Goal: Task Accomplishment & Management: Complete application form

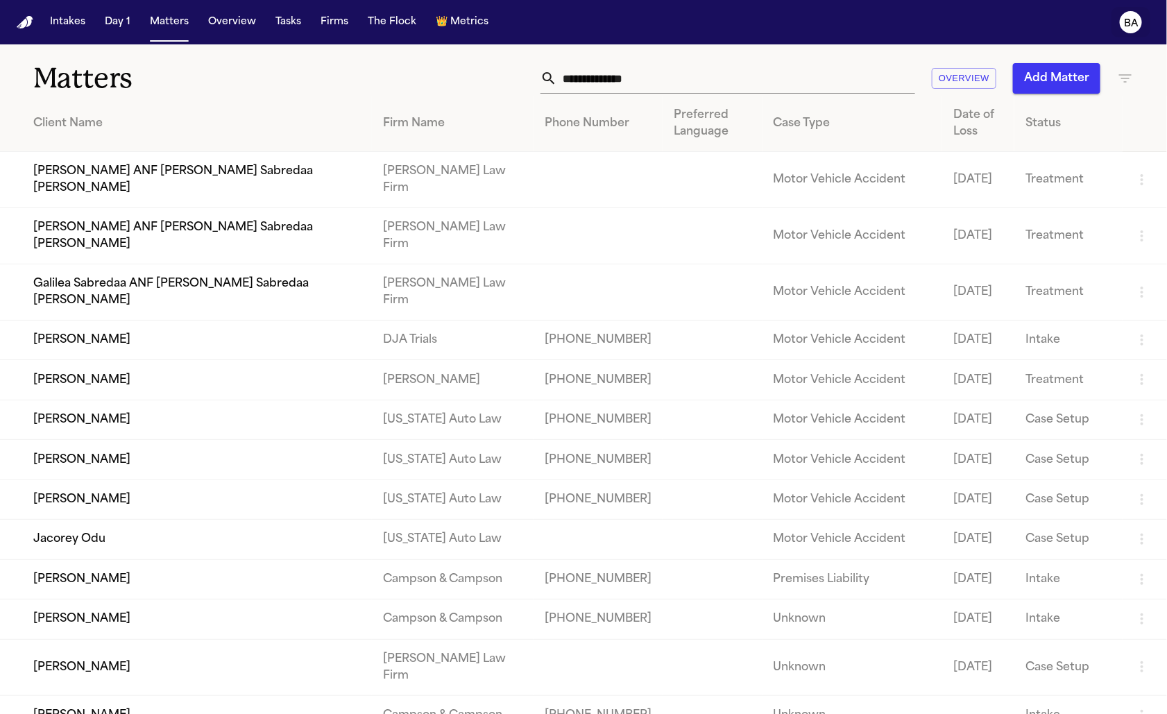
click at [1122, 14] on button "BA" at bounding box center [1130, 22] width 39 height 31
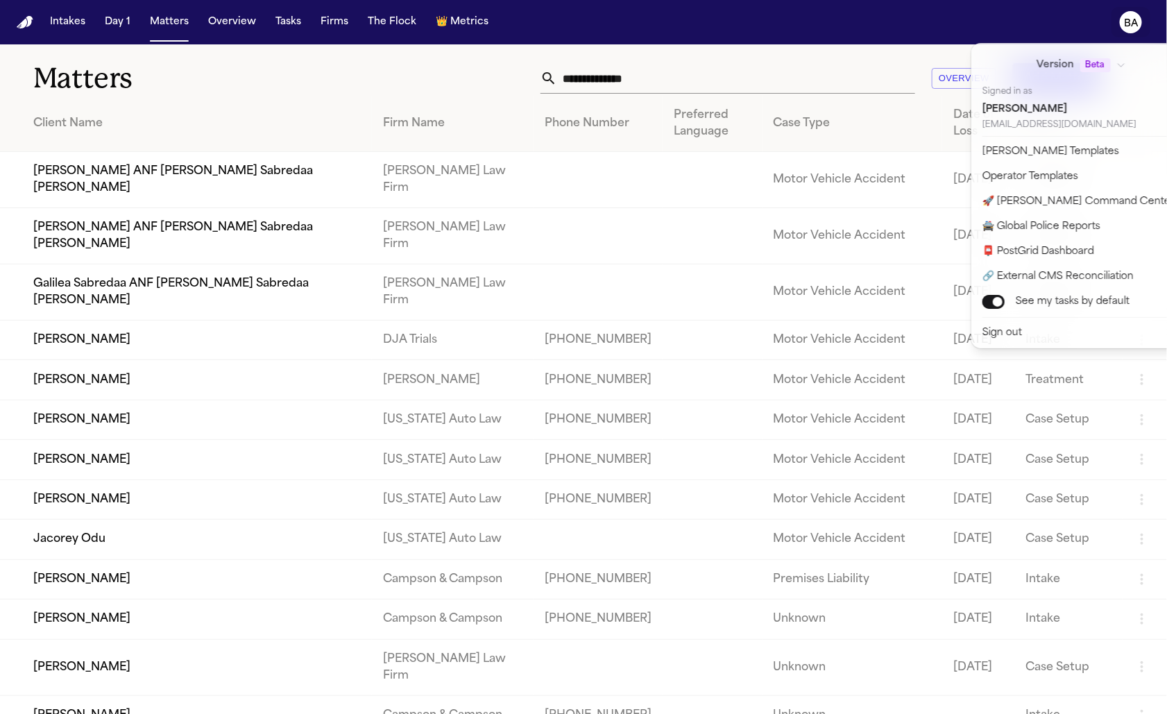
click at [1122, 27] on icon "BA" at bounding box center [1131, 22] width 22 height 22
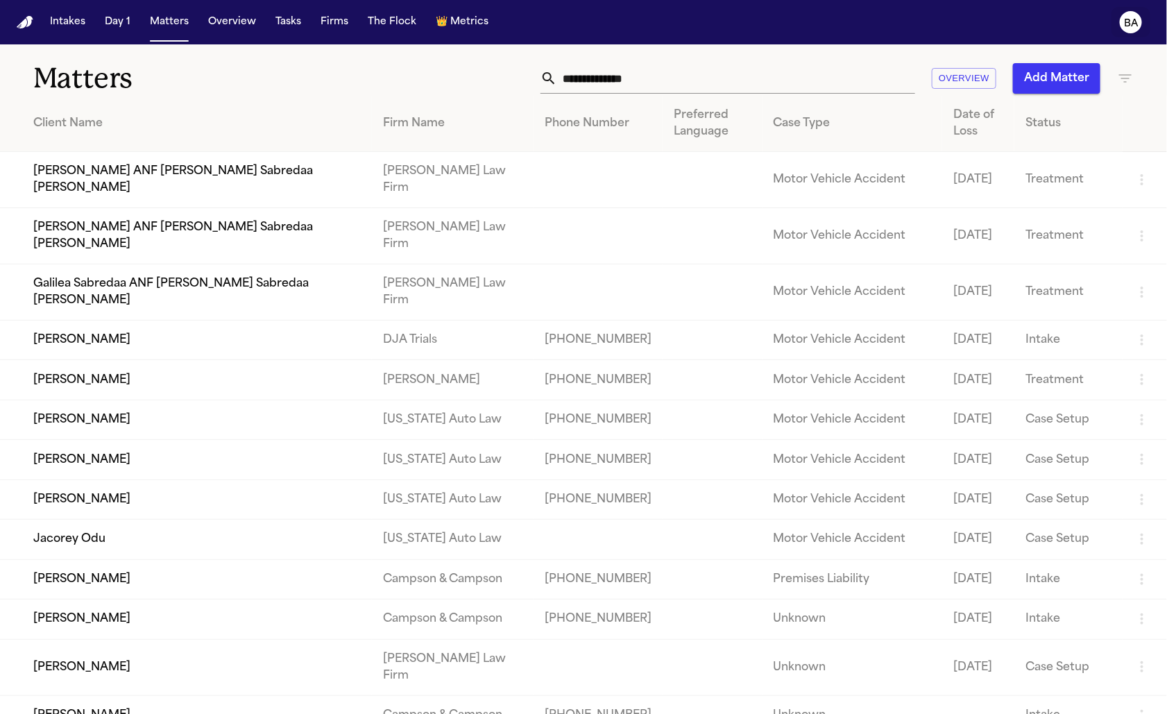
click at [1122, 27] on icon "BA" at bounding box center [1131, 22] width 22 height 22
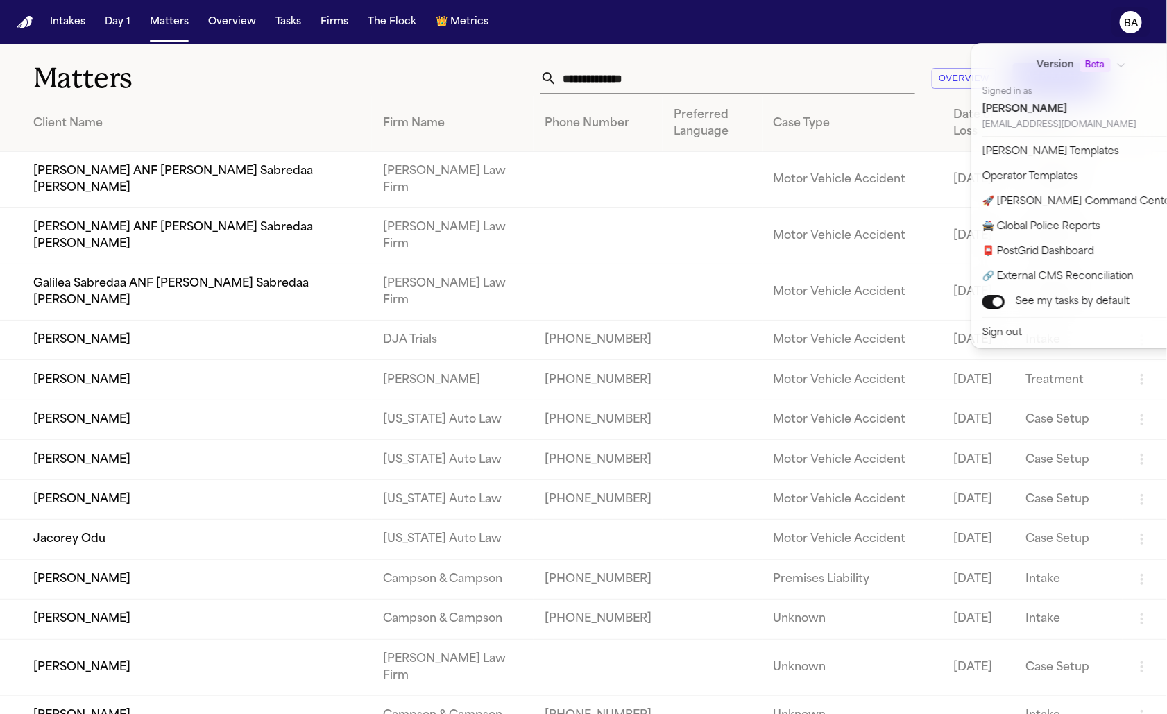
click at [1123, 26] on icon "BA" at bounding box center [1131, 22] width 22 height 22
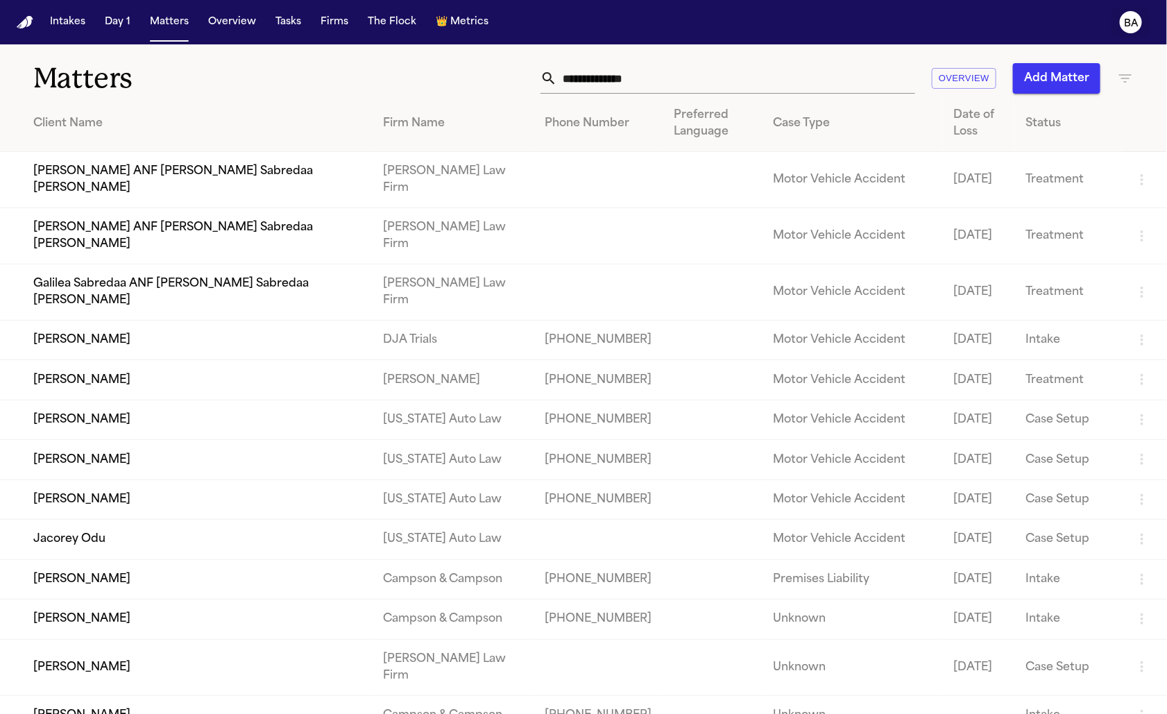
click at [1138, 32] on button "BA" at bounding box center [1130, 22] width 39 height 31
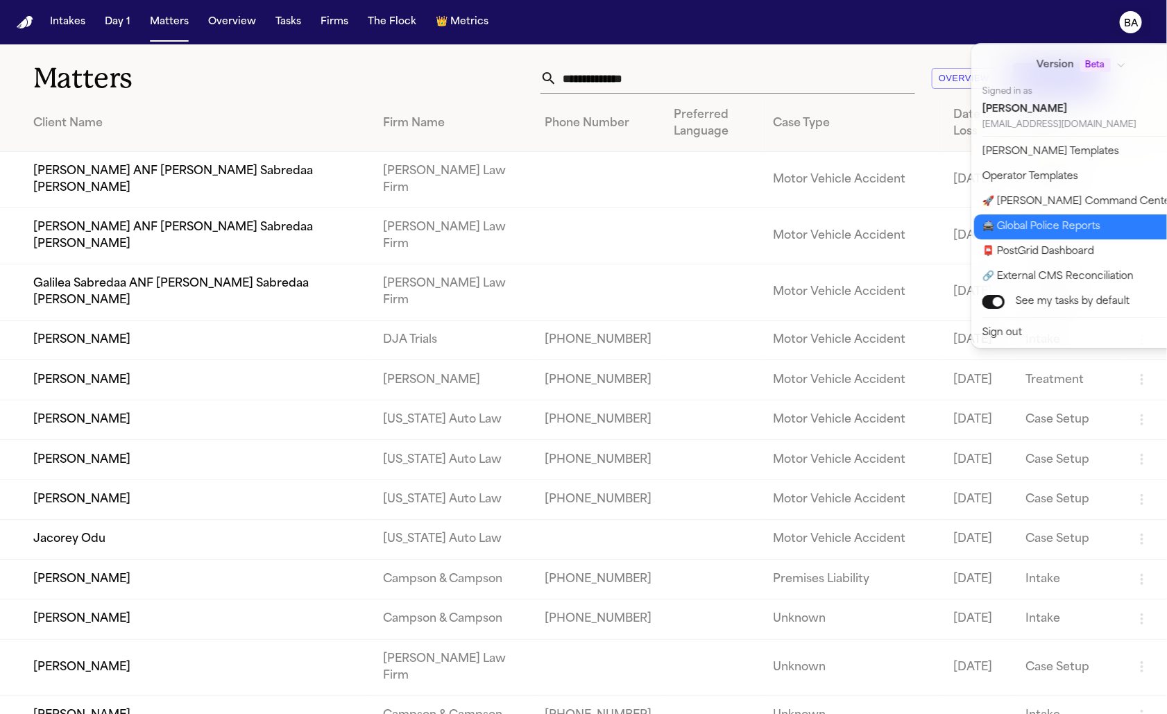
click at [1063, 220] on button "🚔 Global Police Reports" at bounding box center [1089, 226] width 231 height 25
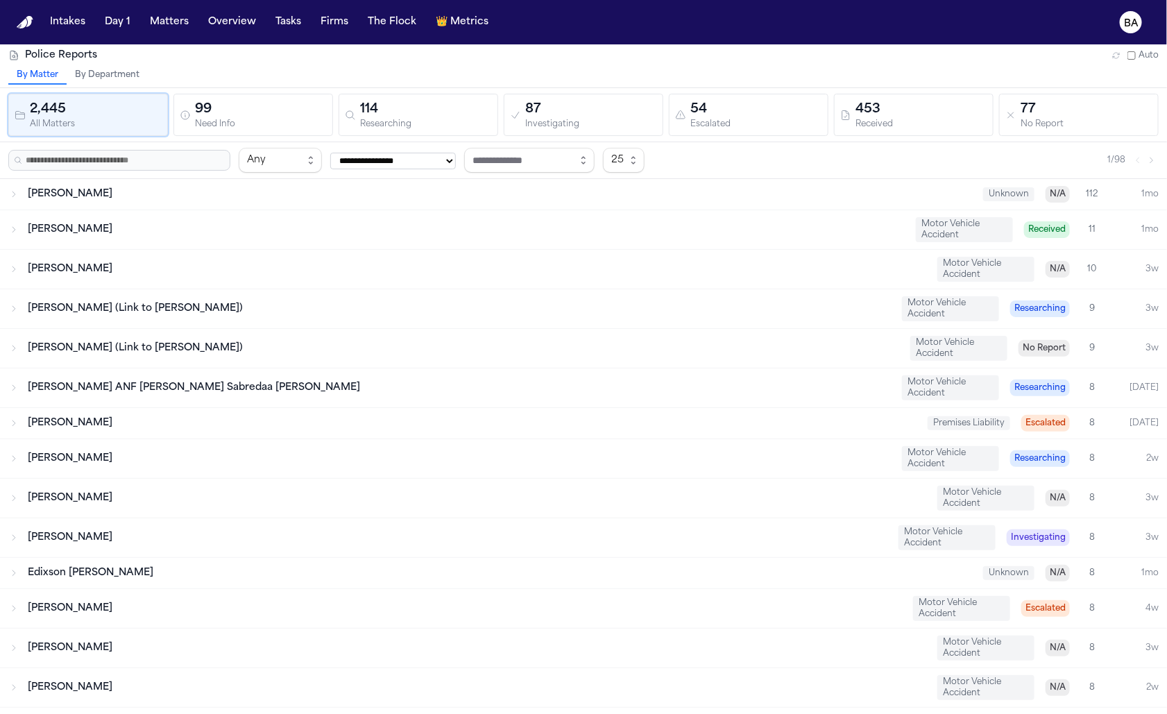
click at [112, 76] on button "By Department" at bounding box center [107, 76] width 81 height 18
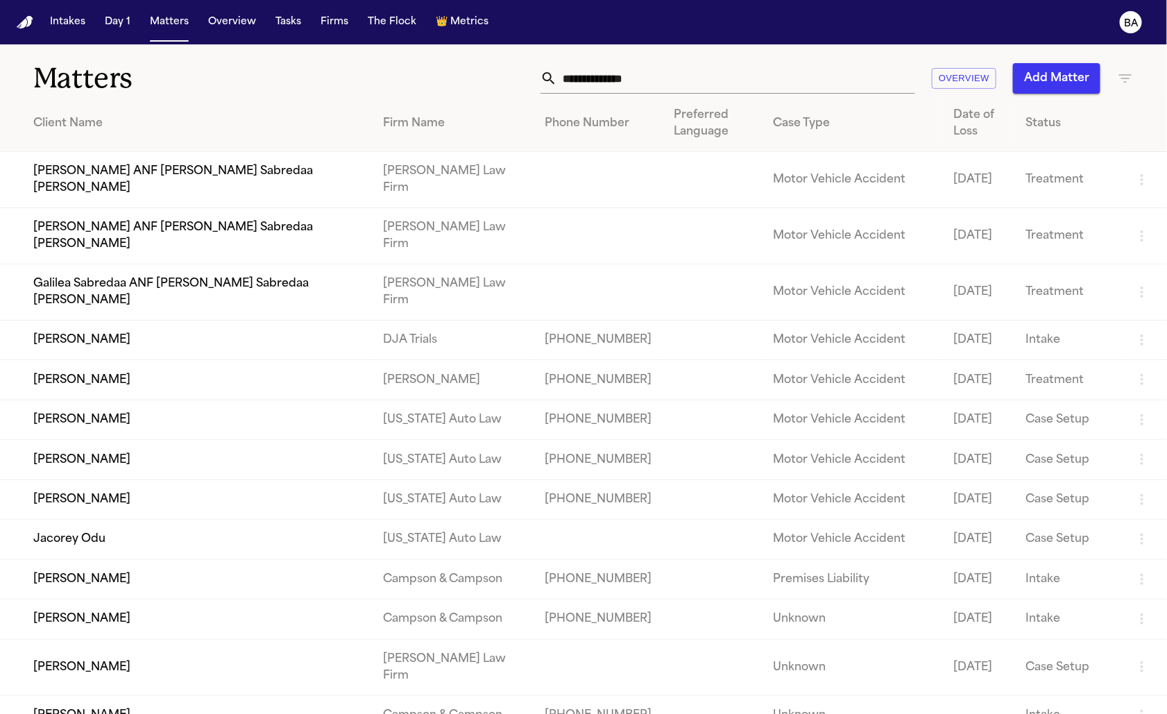
click at [140, 301] on td "Galilea Sabredaa ANF [PERSON_NAME] Sabredaa [PERSON_NAME]" at bounding box center [186, 292] width 372 height 56
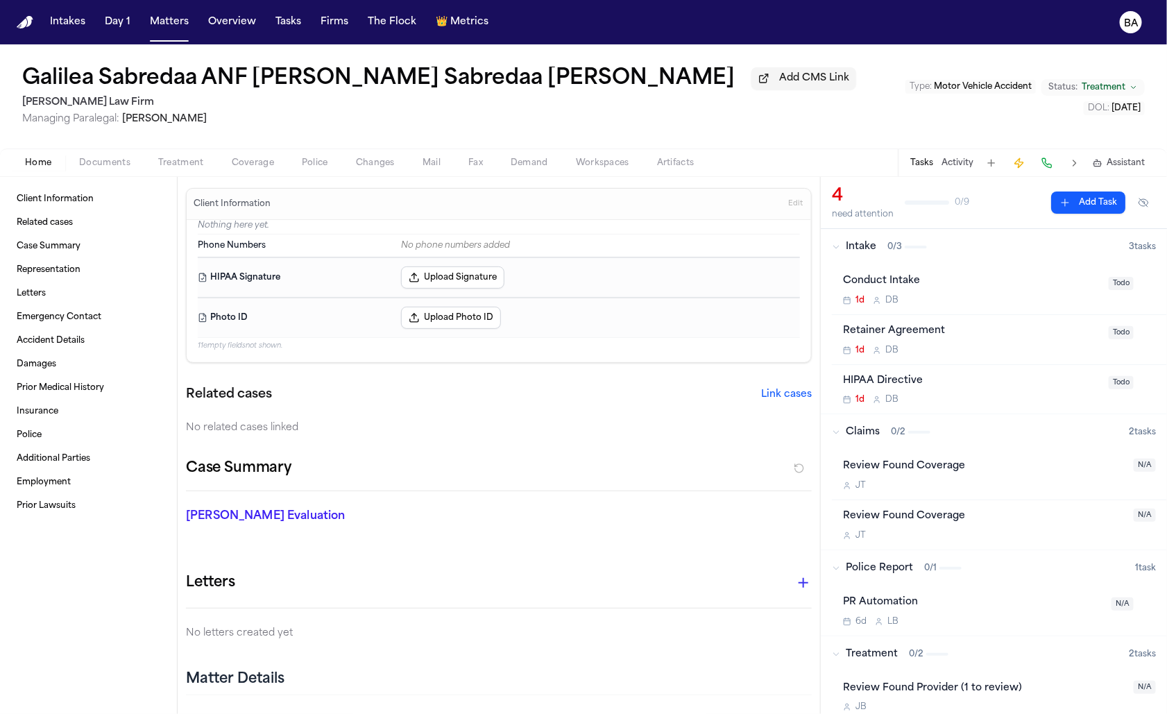
click at [783, 396] on button "Link cases" at bounding box center [786, 395] width 51 height 14
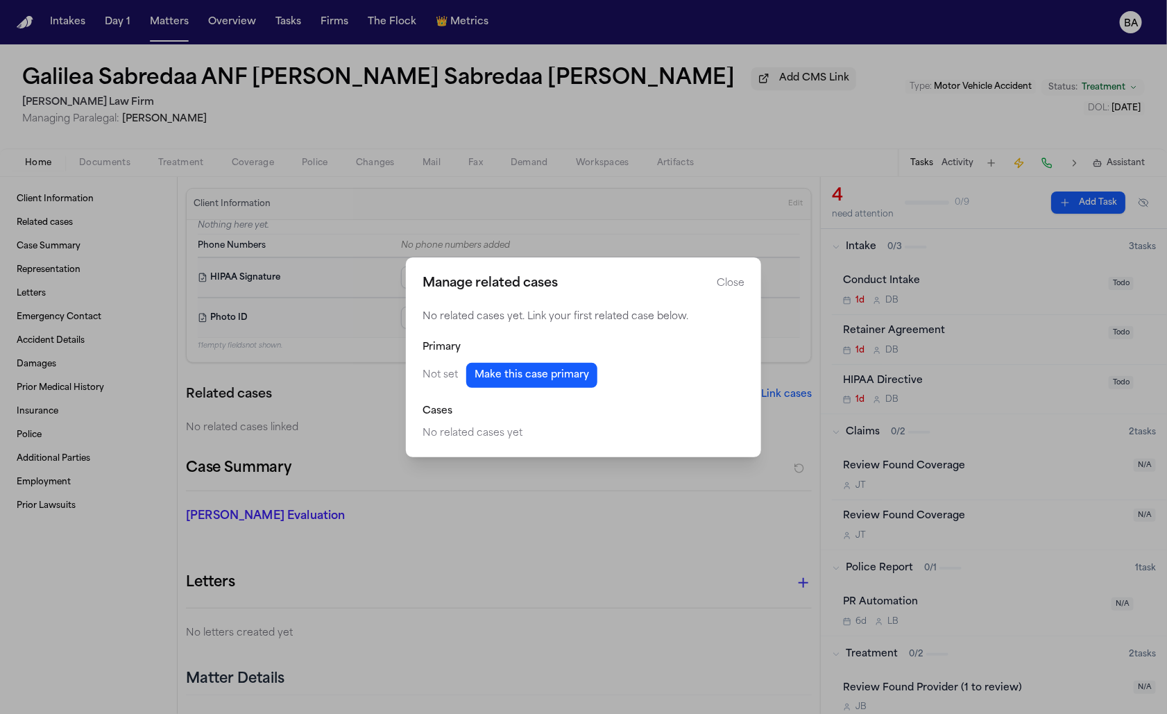
click at [558, 369] on button "Make this case primary" at bounding box center [531, 375] width 131 height 25
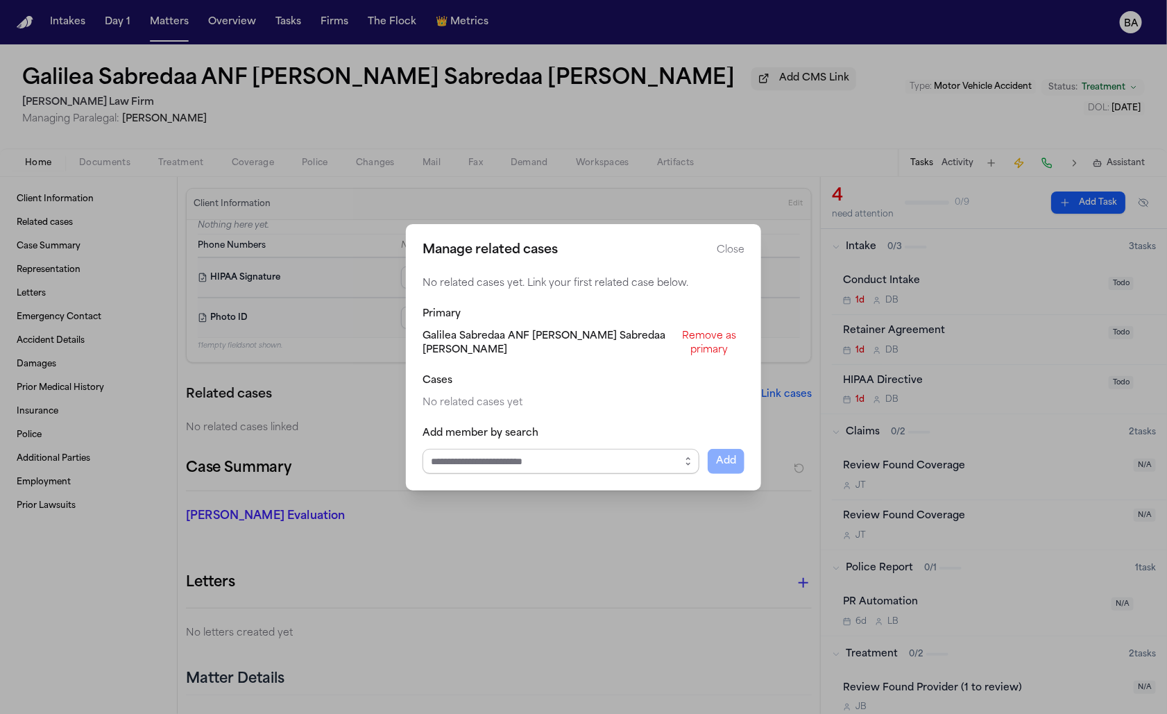
click at [597, 455] on input "Select case to add" at bounding box center [560, 461] width 277 height 25
click at [679, 452] on button "button" at bounding box center [688, 461] width 22 height 25
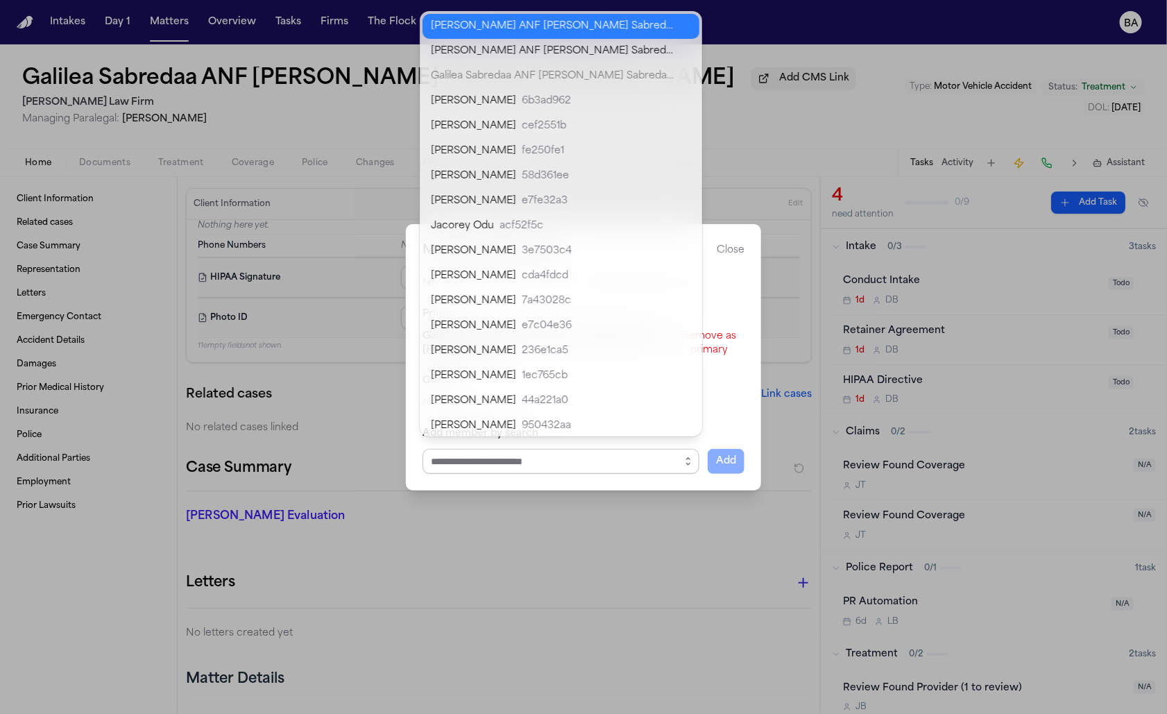
click at [579, 454] on input "Select case to add" at bounding box center [560, 461] width 277 height 25
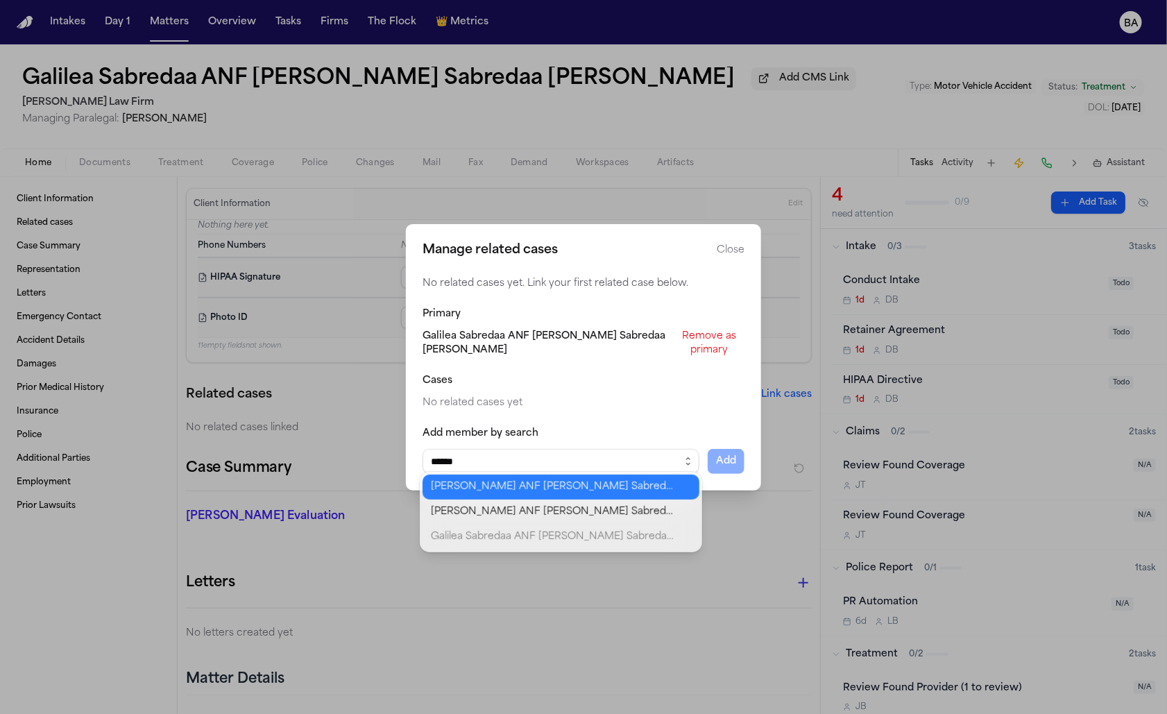
type input "******"
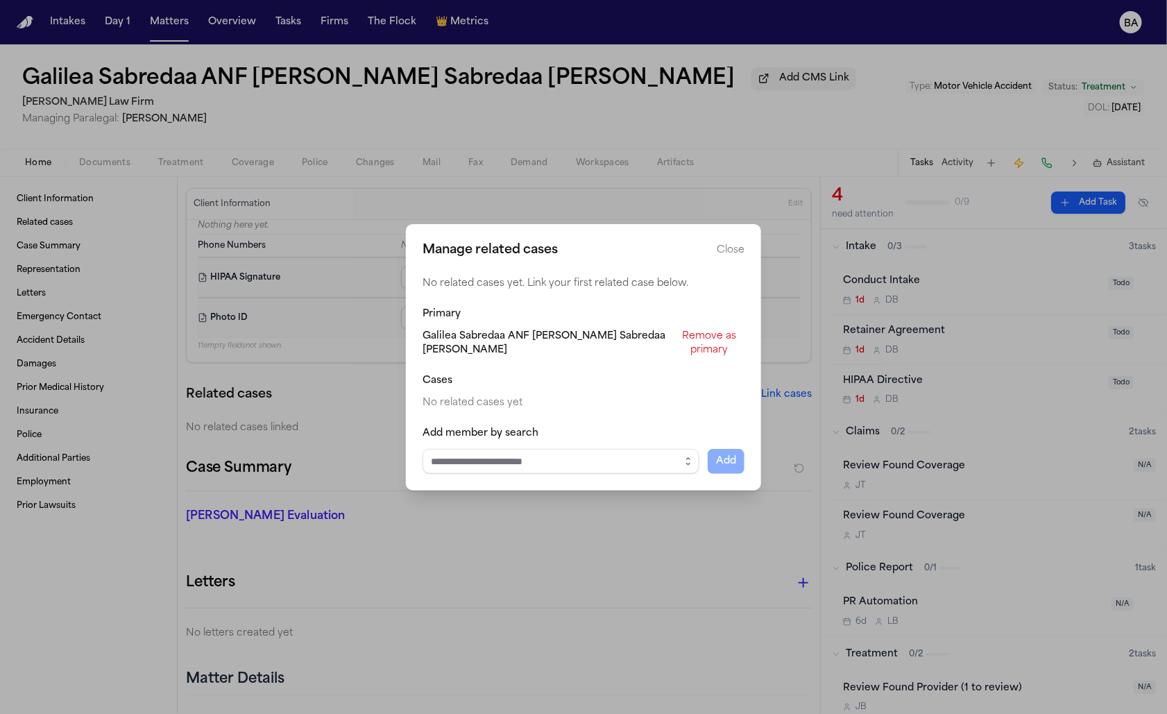
click at [727, 257] on div "Manage related cases Close No related cases yet. Link your first related case b…" at bounding box center [583, 357] width 355 height 266
click at [727, 257] on button "Close" at bounding box center [731, 250] width 28 height 14
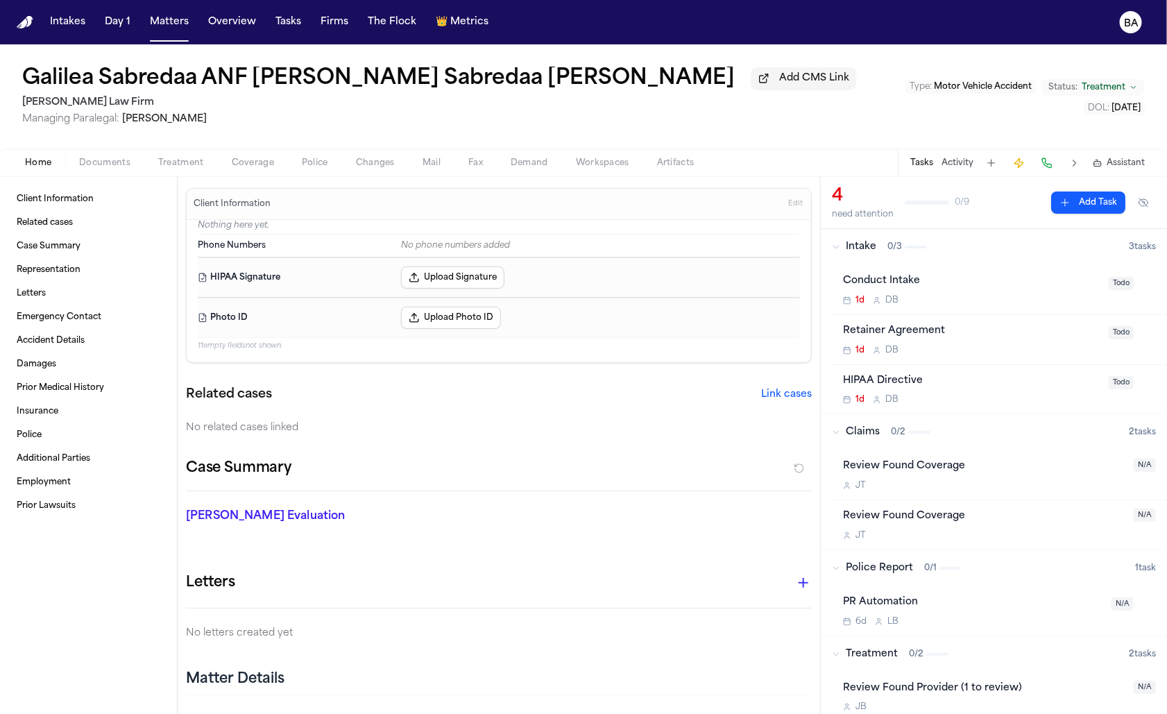
click at [119, 169] on span "Documents" at bounding box center [104, 162] width 51 height 11
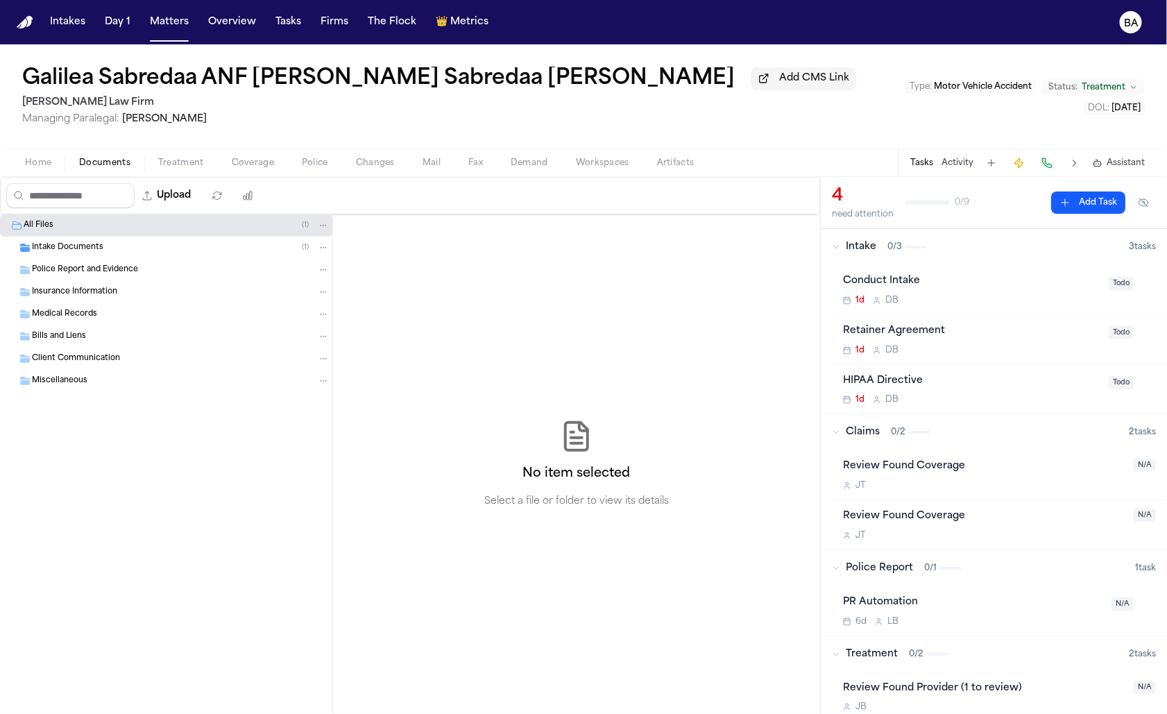
click at [35, 171] on span "button" at bounding box center [38, 170] width 43 height 1
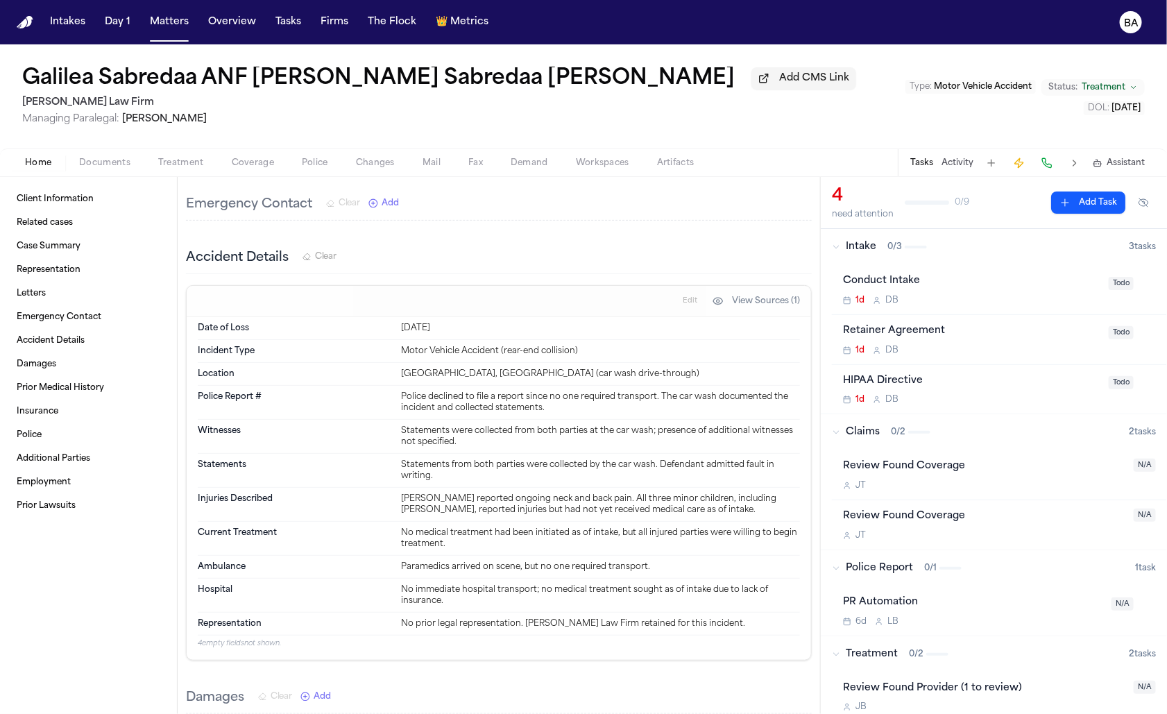
scroll to position [42, 0]
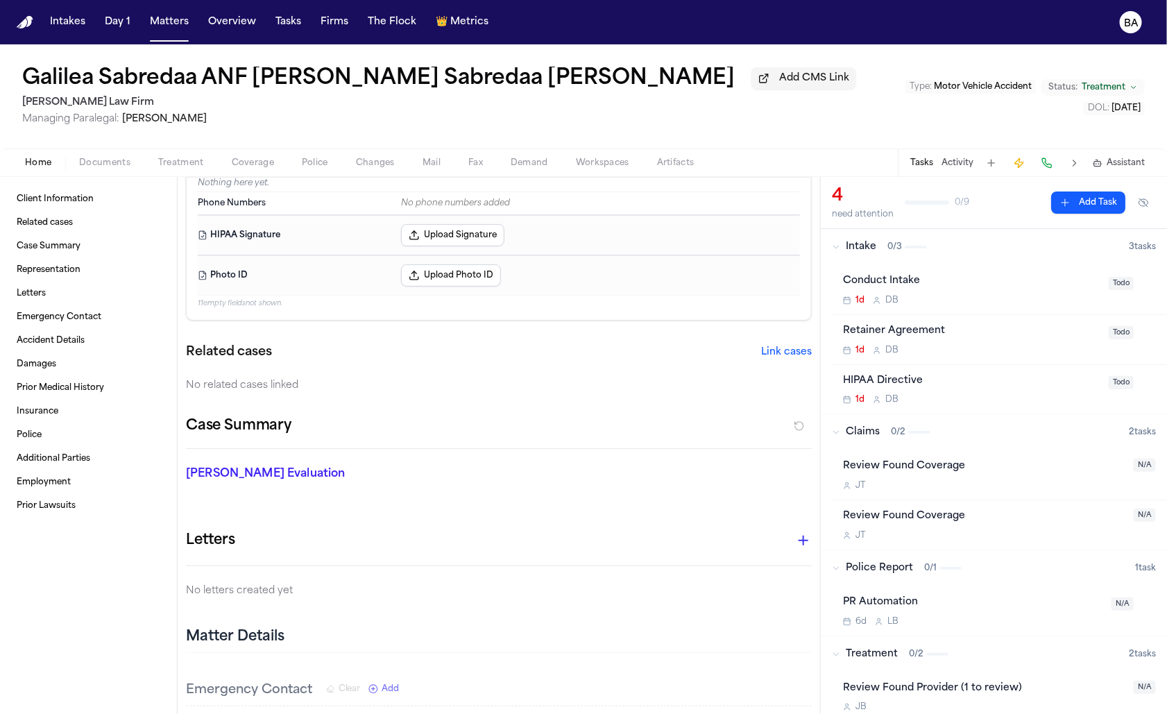
click at [126, 176] on div "Home Documents Treatment Coverage Police Changes Mail Fax Demand Workspaces Art…" at bounding box center [583, 162] width 1167 height 28
click at [117, 167] on span "Documents" at bounding box center [104, 162] width 51 height 11
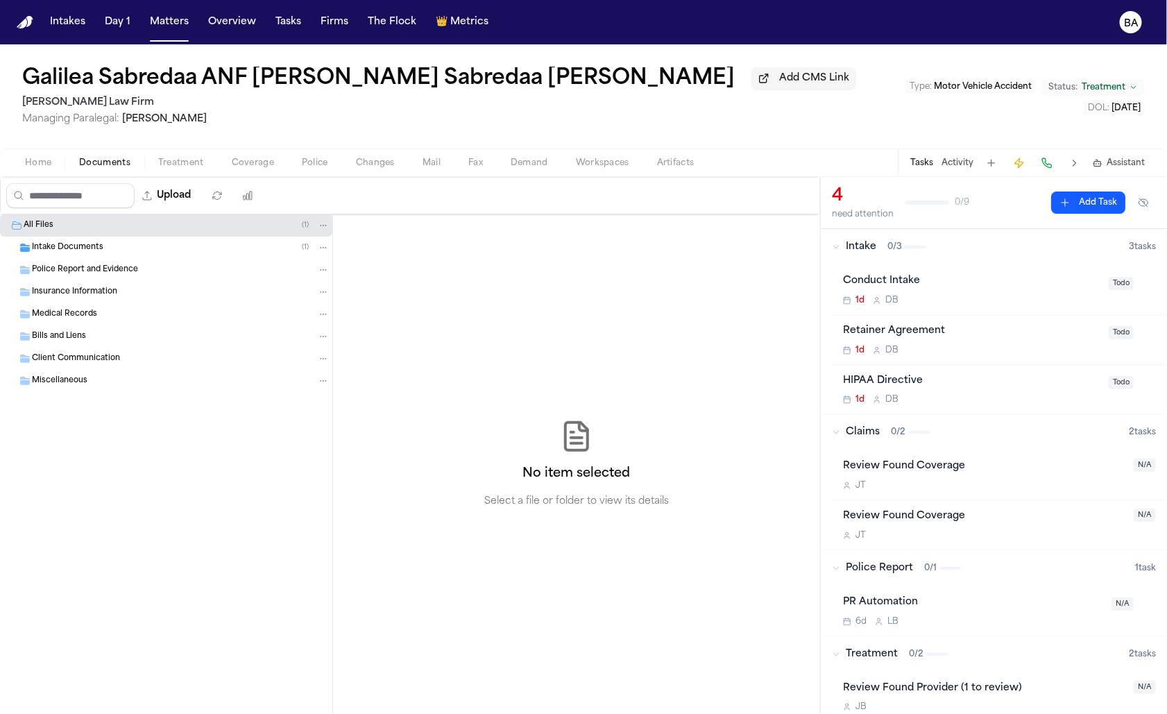
click at [97, 253] on span "Intake Documents" at bounding box center [67, 248] width 71 height 12
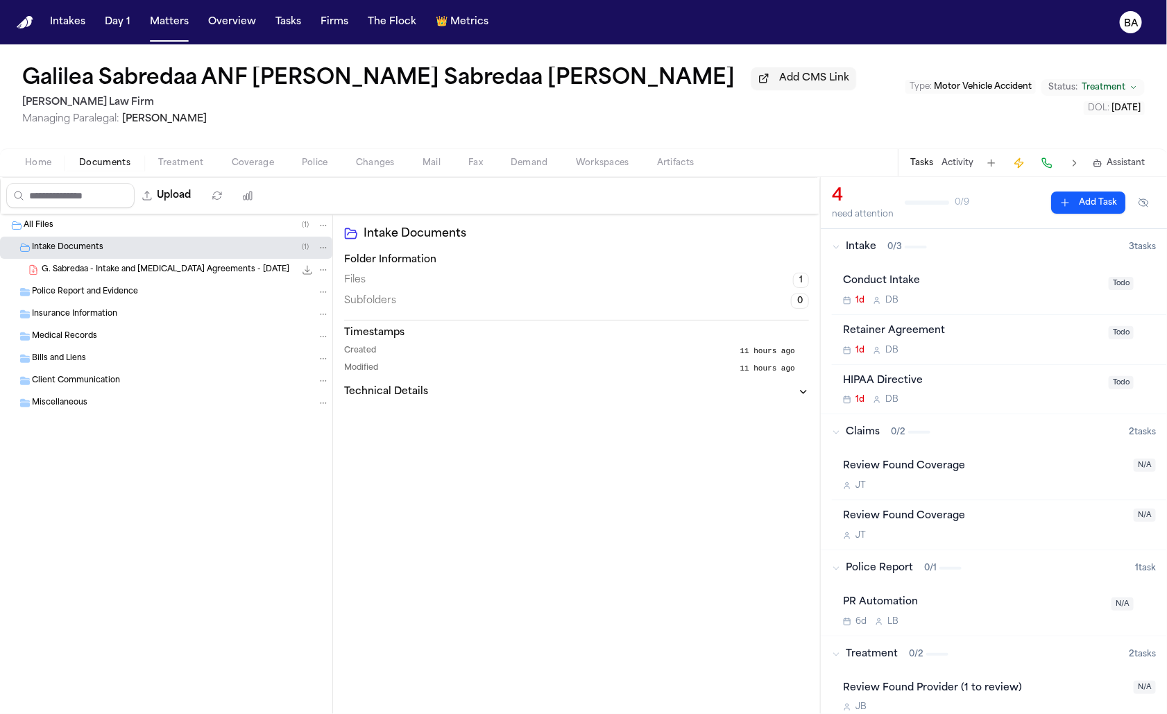
click at [100, 272] on span "G. Sabredaa - Intake and Retainer Agreements - 9.13.25" at bounding box center [166, 270] width 248 height 12
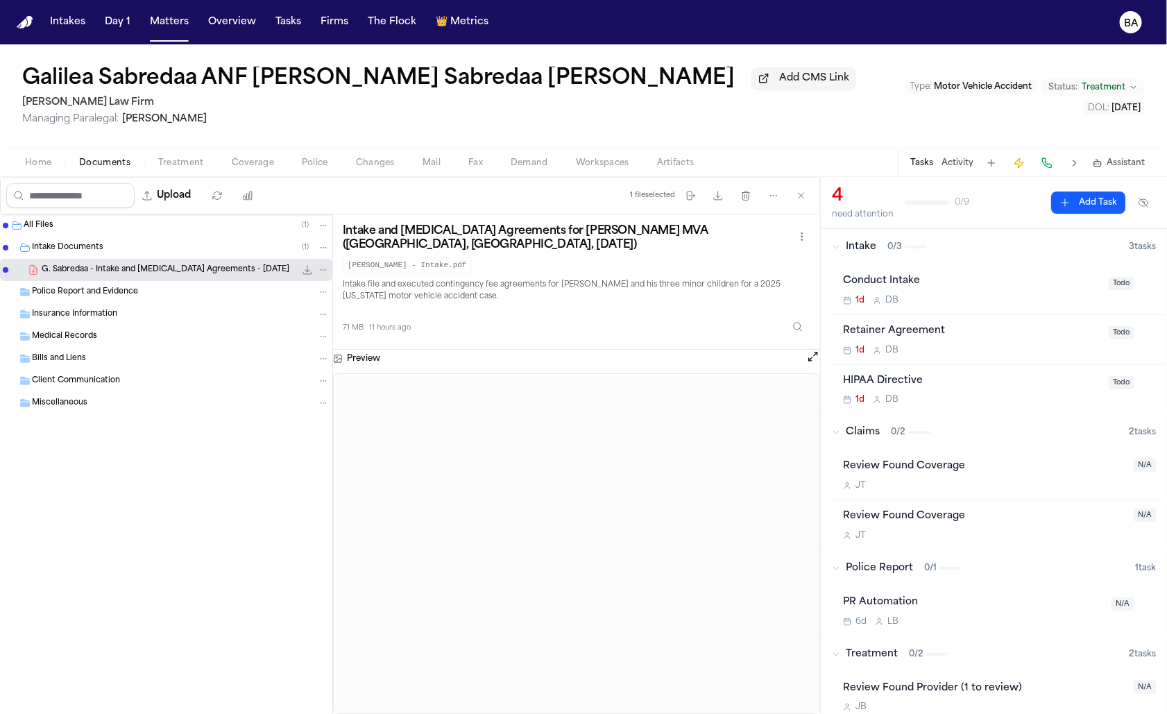
click at [1075, 164] on button at bounding box center [1074, 162] width 19 height 19
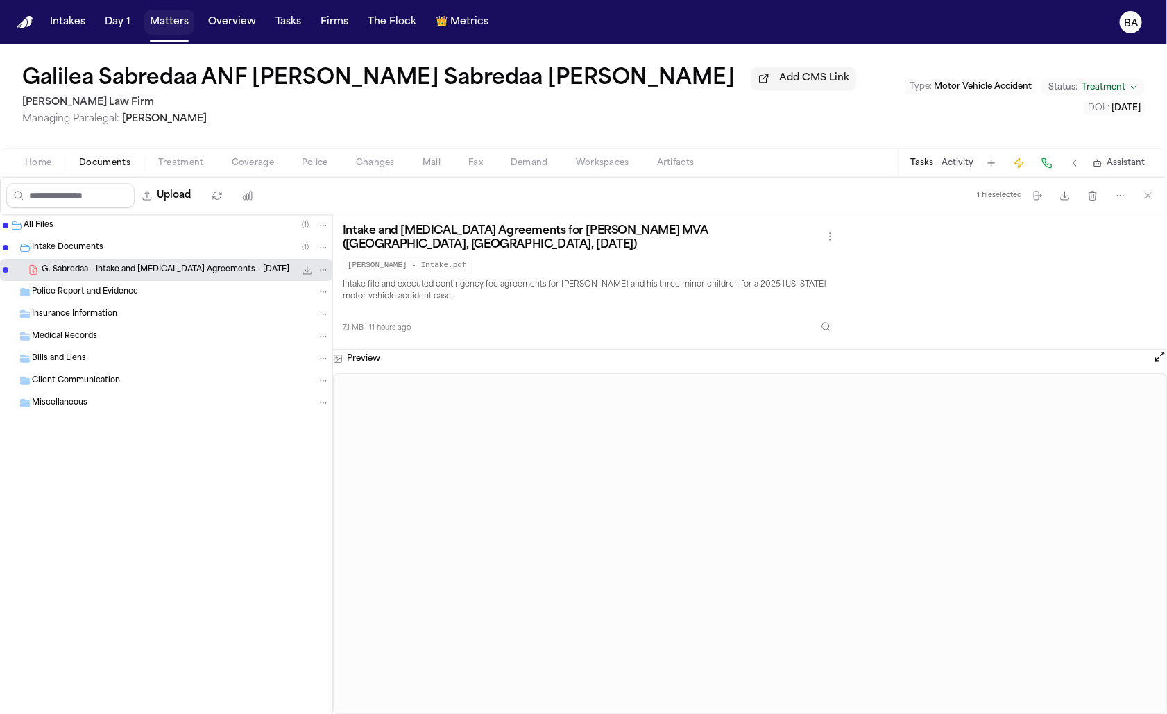
click at [171, 33] on button "Matters" at bounding box center [169, 22] width 50 height 25
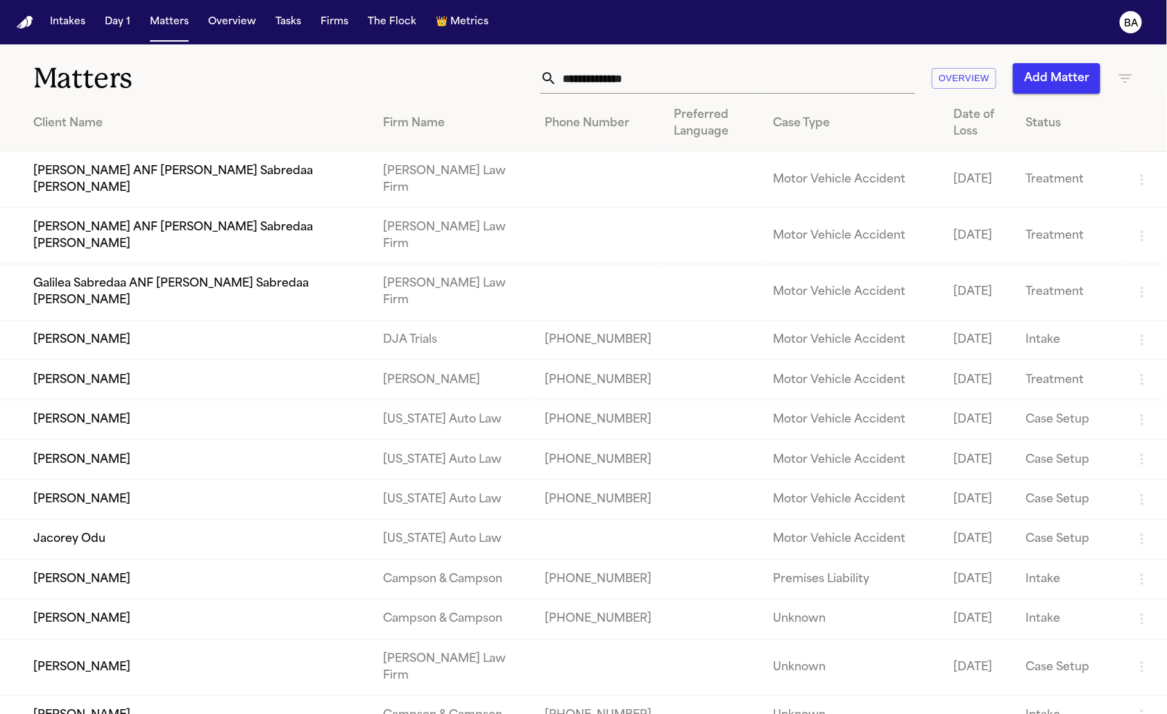
click at [115, 280] on td "Galilea Sabredaa ANF [PERSON_NAME] Sabredaa [PERSON_NAME]" at bounding box center [186, 292] width 372 height 56
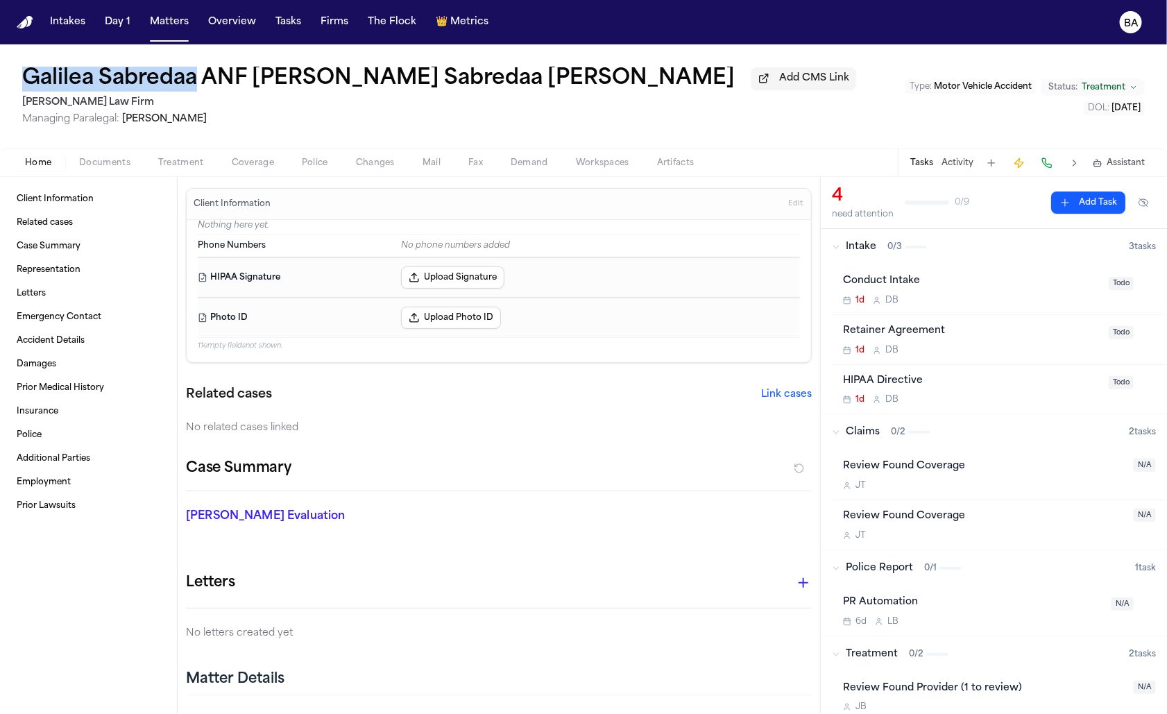
drag, startPoint x: 6, startPoint y: 83, endPoint x: 198, endPoint y: 83, distance: 192.2
click at [198, 83] on div "Galilea Sabredaa ANF Jose Sabredaa Reyes Add CMS Link Ruy Mireles Law Firm Mana…" at bounding box center [583, 96] width 1167 height 104
copy h1 "Galilea Sabredaa"
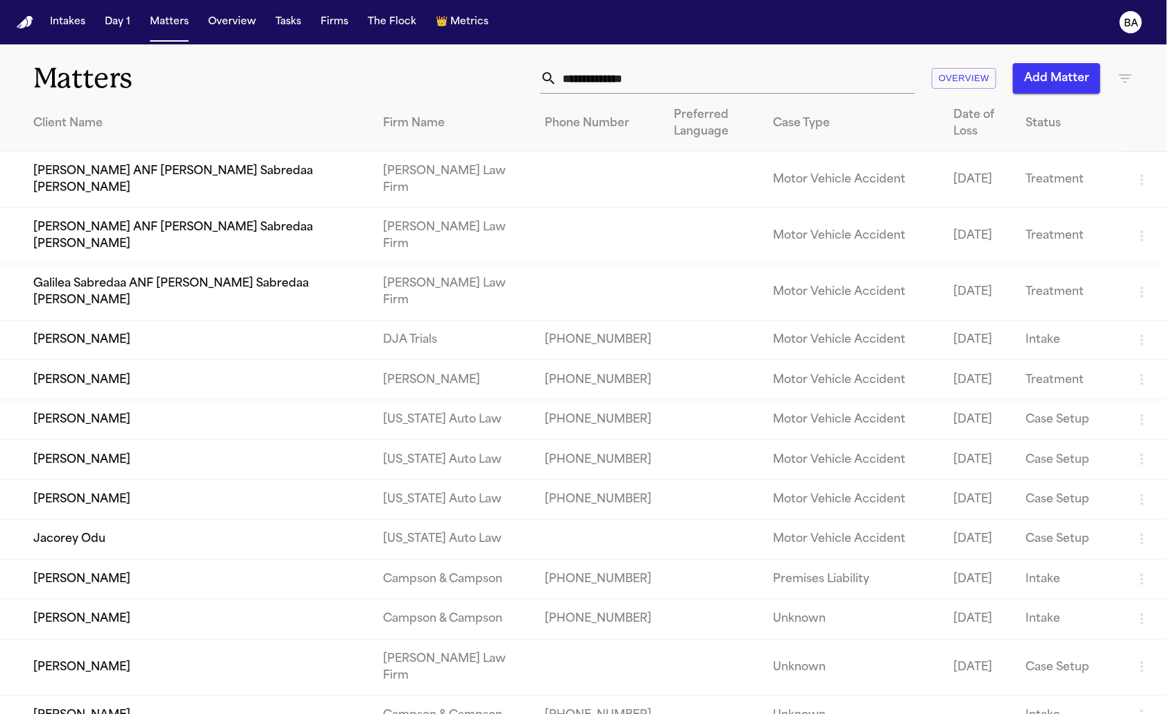
click at [574, 65] on input "text" at bounding box center [736, 78] width 358 height 31
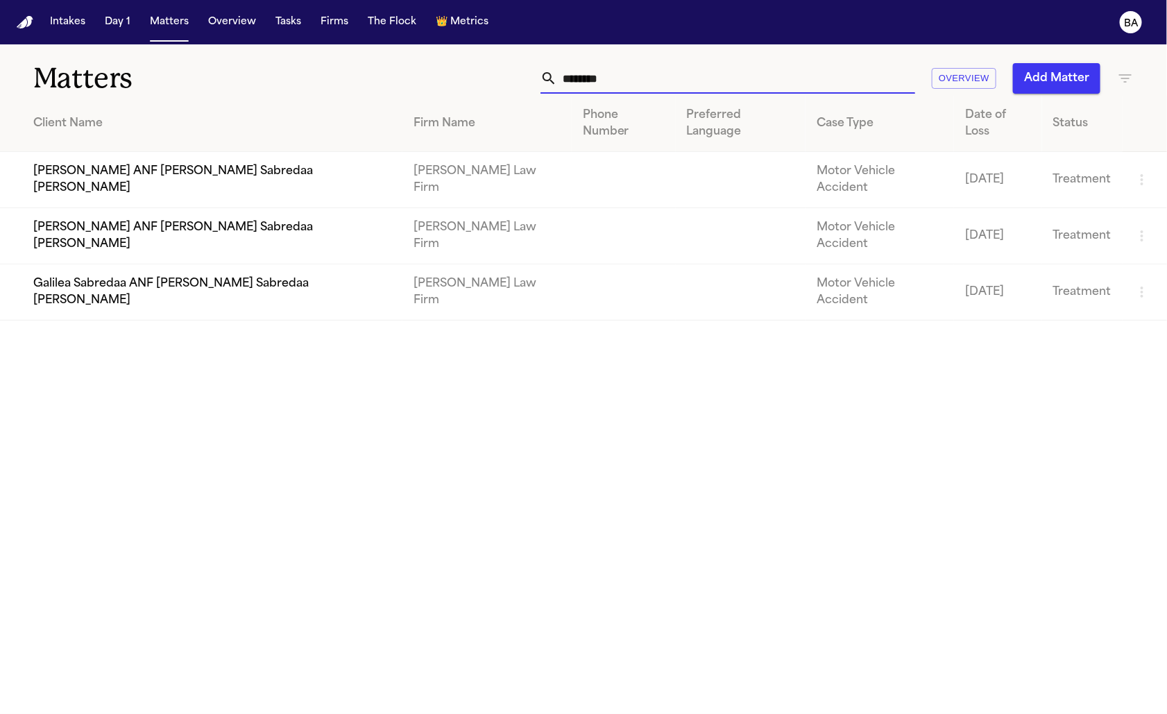
type input "********"
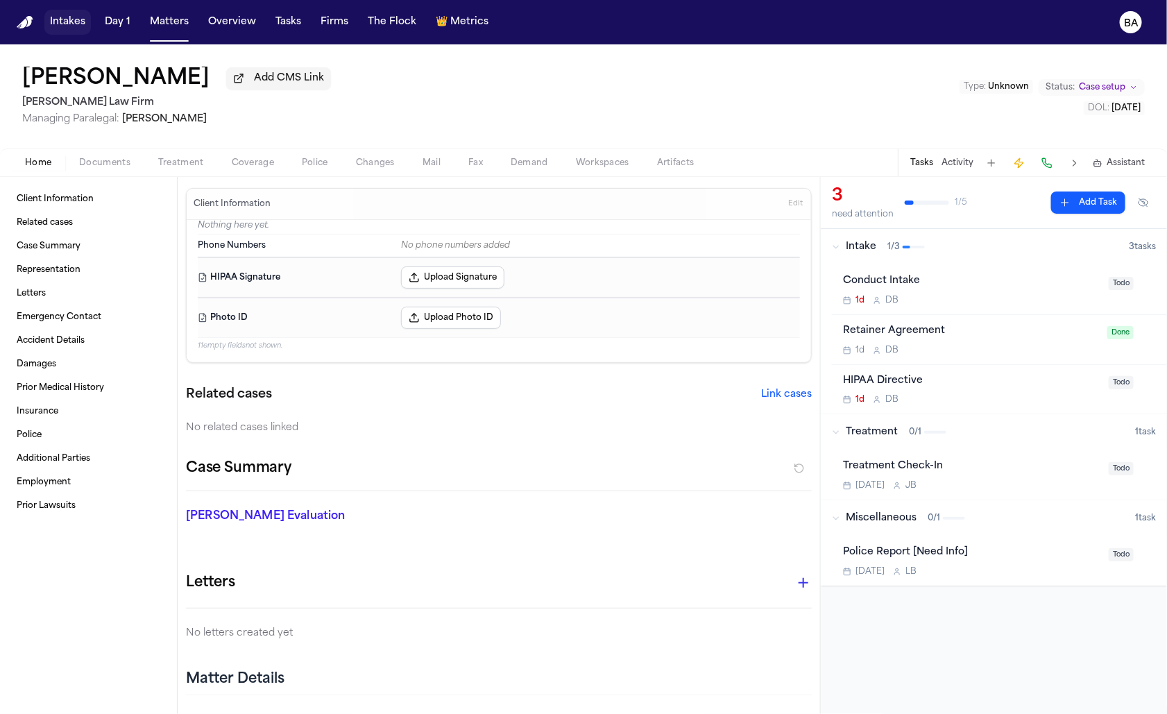
click at [79, 24] on button "Intakes" at bounding box center [67, 22] width 46 height 25
click at [771, 395] on button "Link cases" at bounding box center [786, 395] width 51 height 14
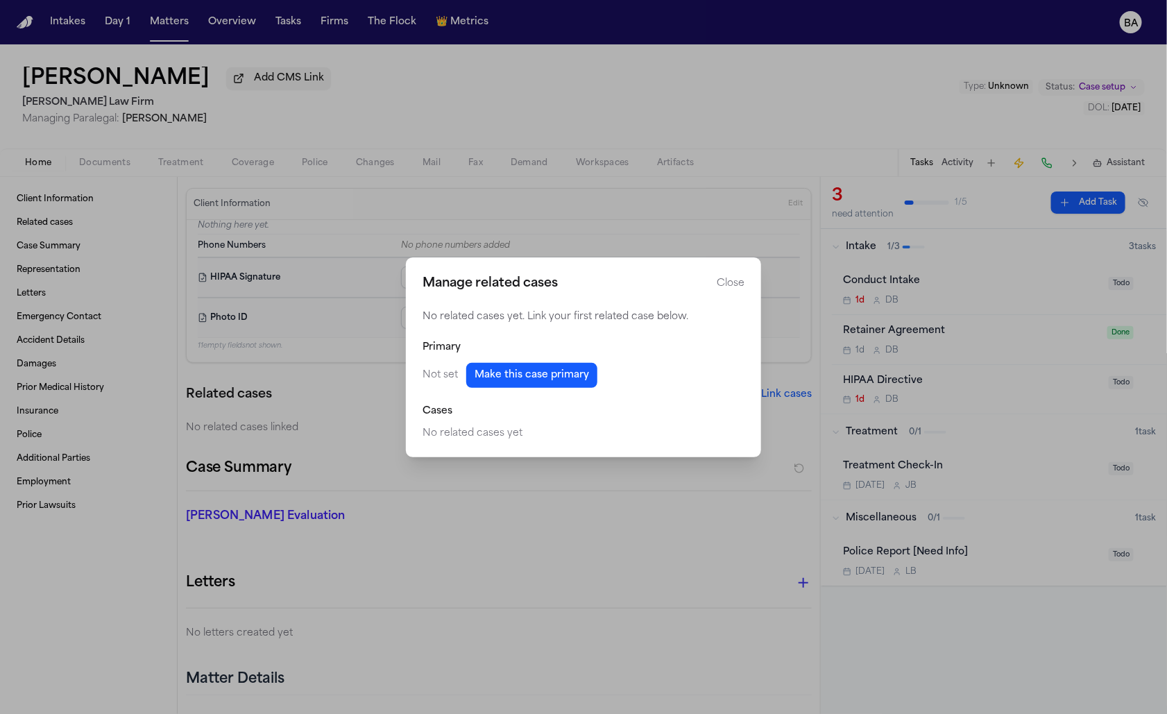
click at [597, 133] on button "Close manage related cases" at bounding box center [583, 357] width 1167 height 714
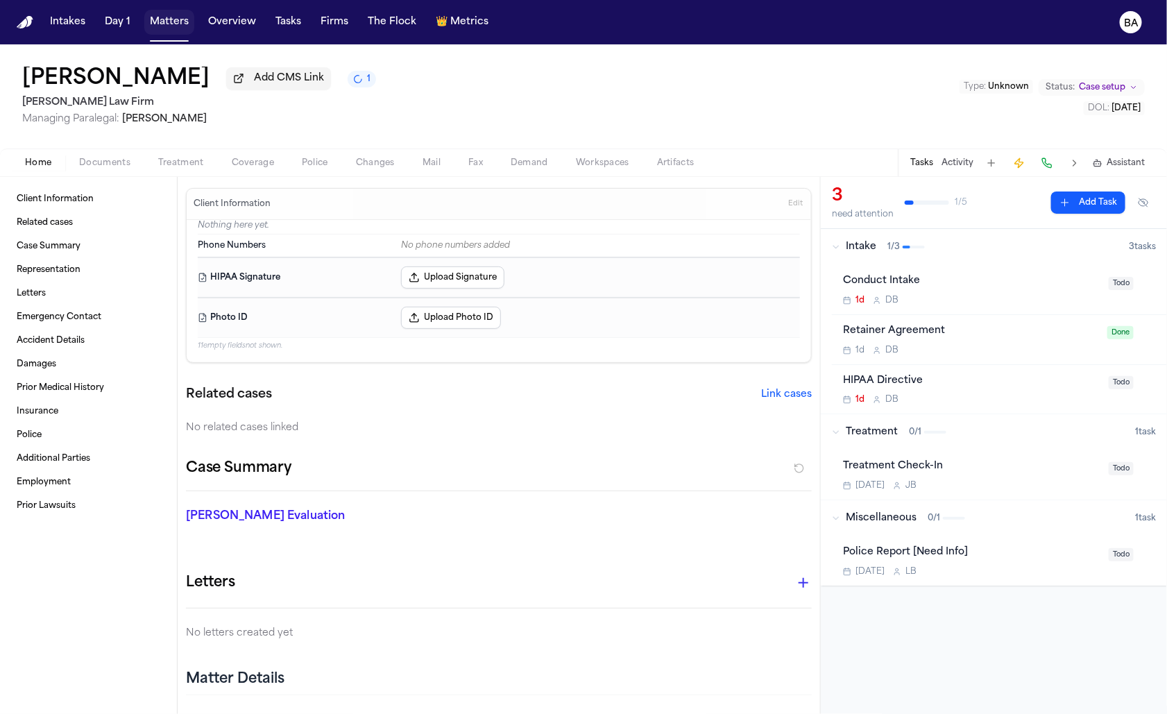
click at [166, 29] on button "Matters" at bounding box center [169, 22] width 50 height 25
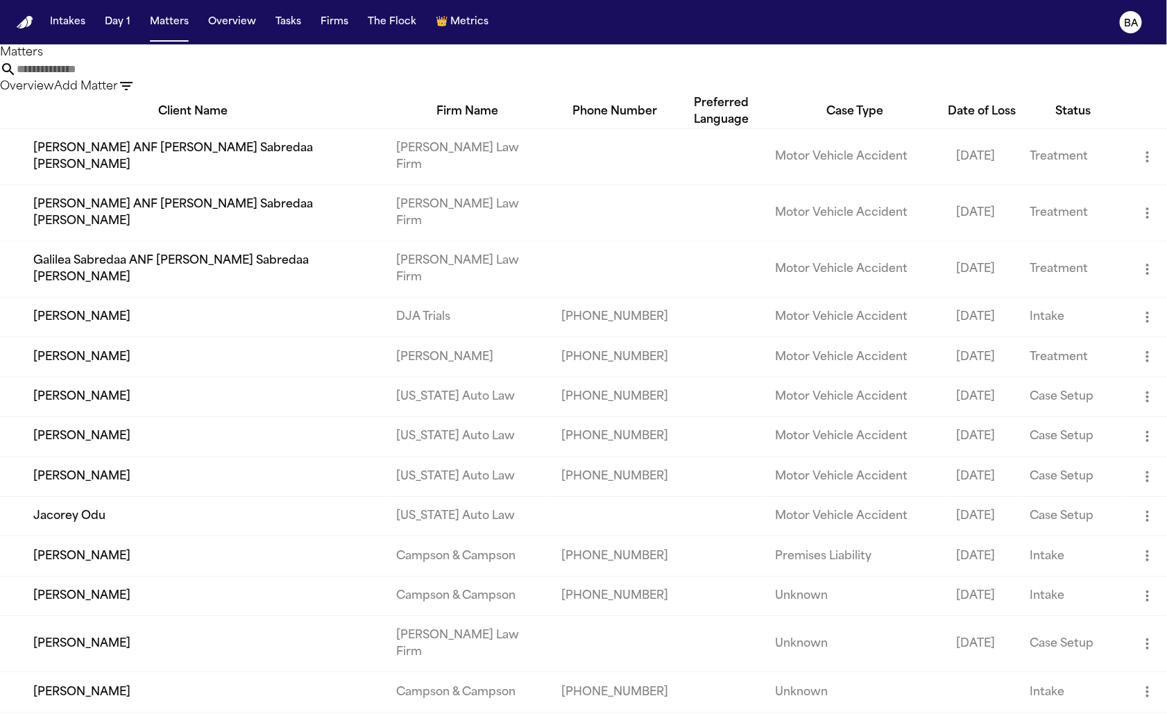
click at [128, 76] on input "text" at bounding box center [72, 69] width 111 height 17
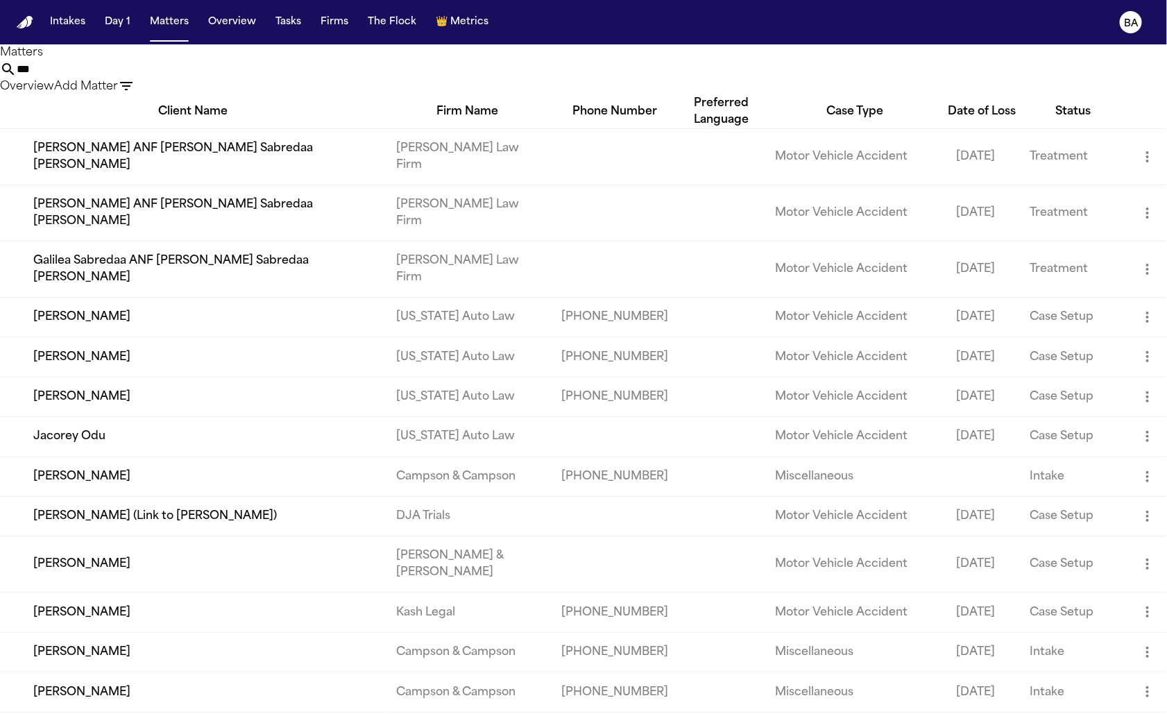
click at [128, 73] on input "***" at bounding box center [72, 69] width 111 height 17
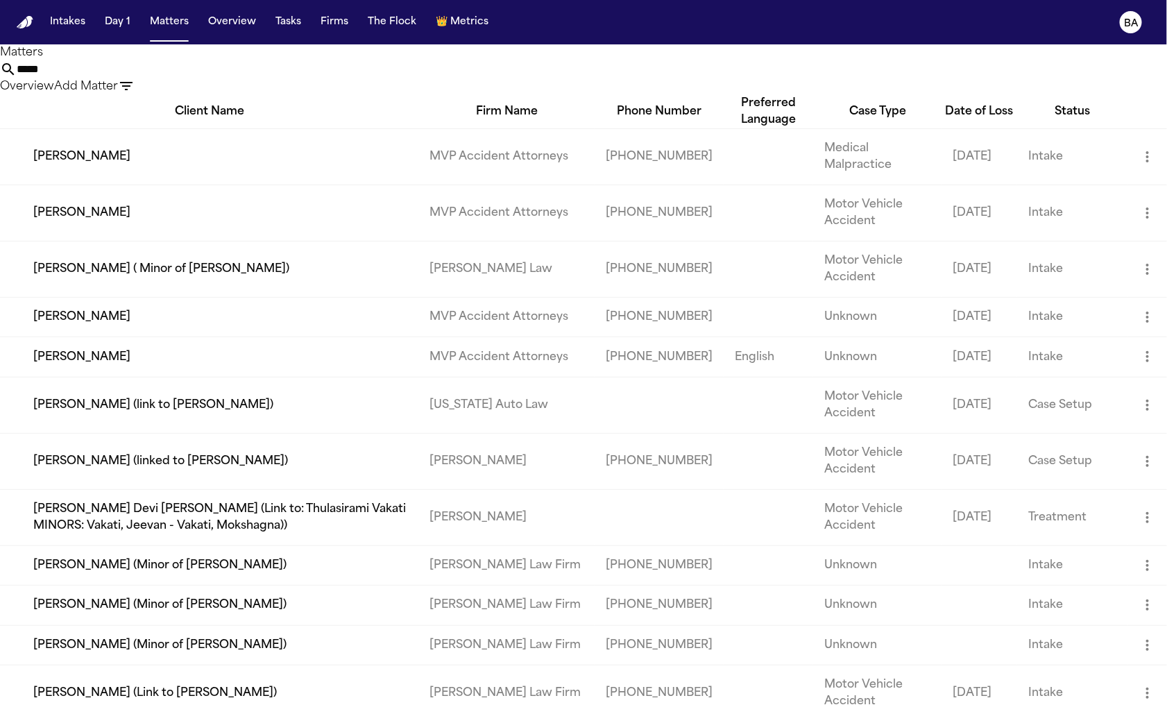
type input "*****"
click at [81, 166] on td "[PERSON_NAME]" at bounding box center [209, 156] width 418 height 56
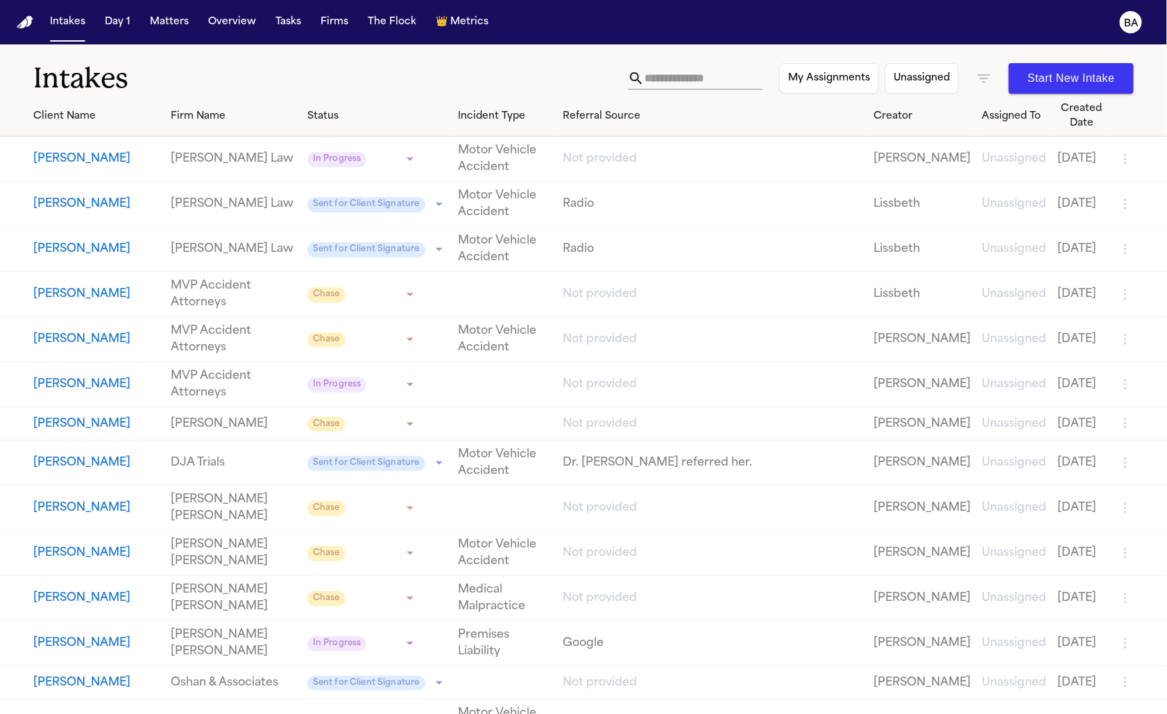
click at [978, 67] on div "My Assignments Unassigned Start New Intake" at bounding box center [881, 78] width 506 height 31
click at [983, 78] on icon "button" at bounding box center [983, 78] width 12 height 8
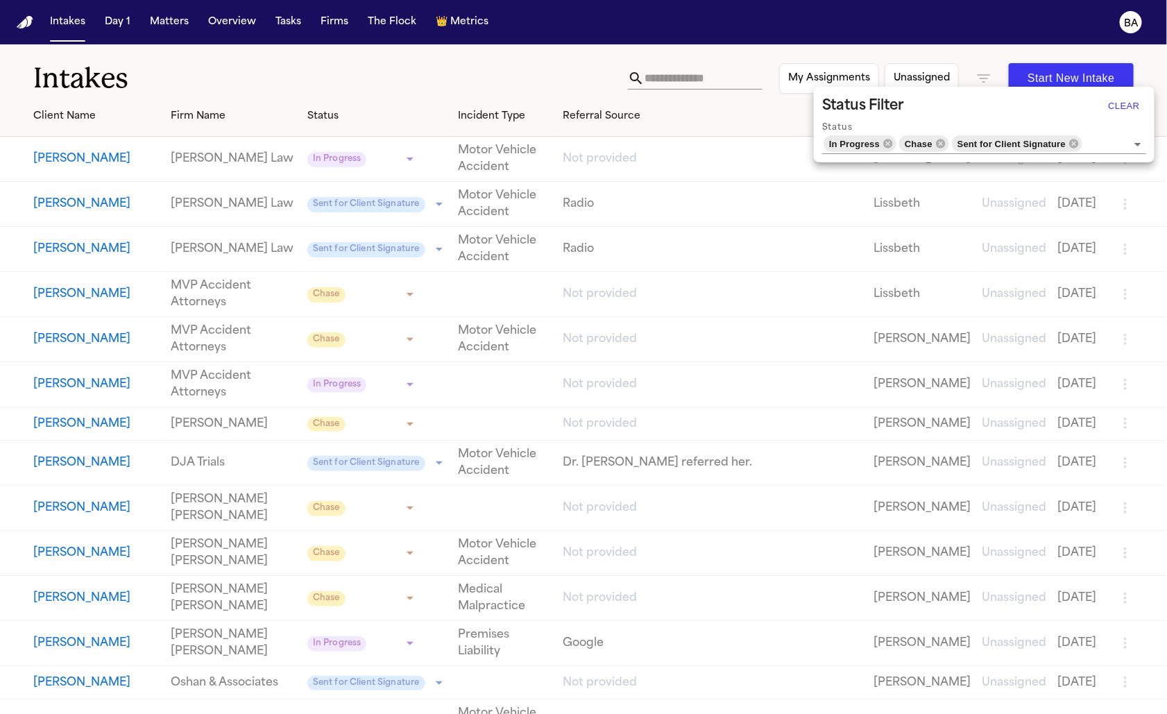
click at [1121, 146] on icon "Clear" at bounding box center [1120, 144] width 14 height 14
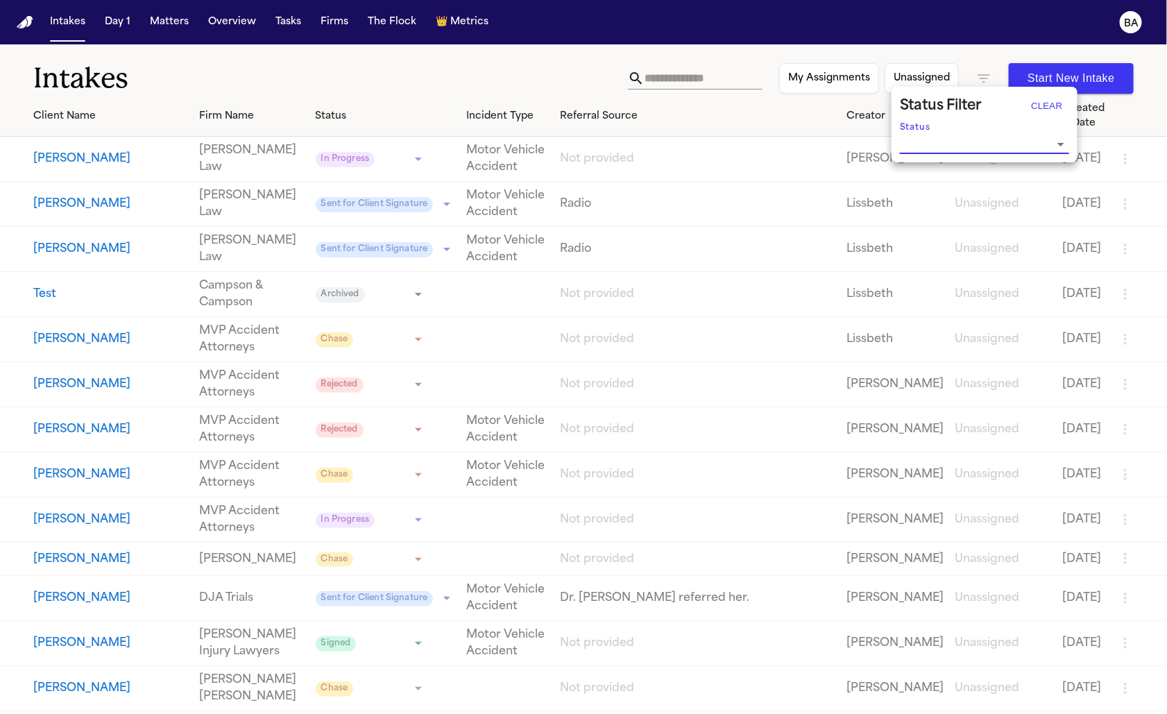
click at [561, 62] on div at bounding box center [583, 357] width 1167 height 714
click at [1036, 83] on button "Start New Intake" at bounding box center [1071, 78] width 125 height 31
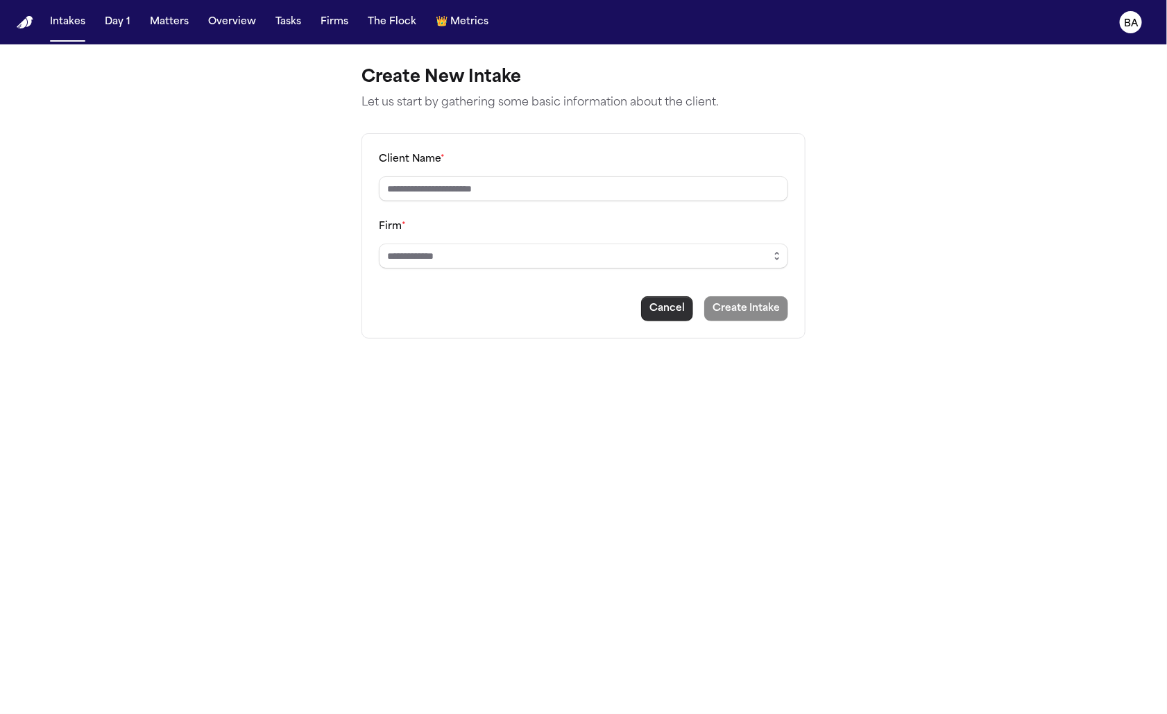
click at [673, 310] on button "Cancel" at bounding box center [667, 308] width 52 height 25
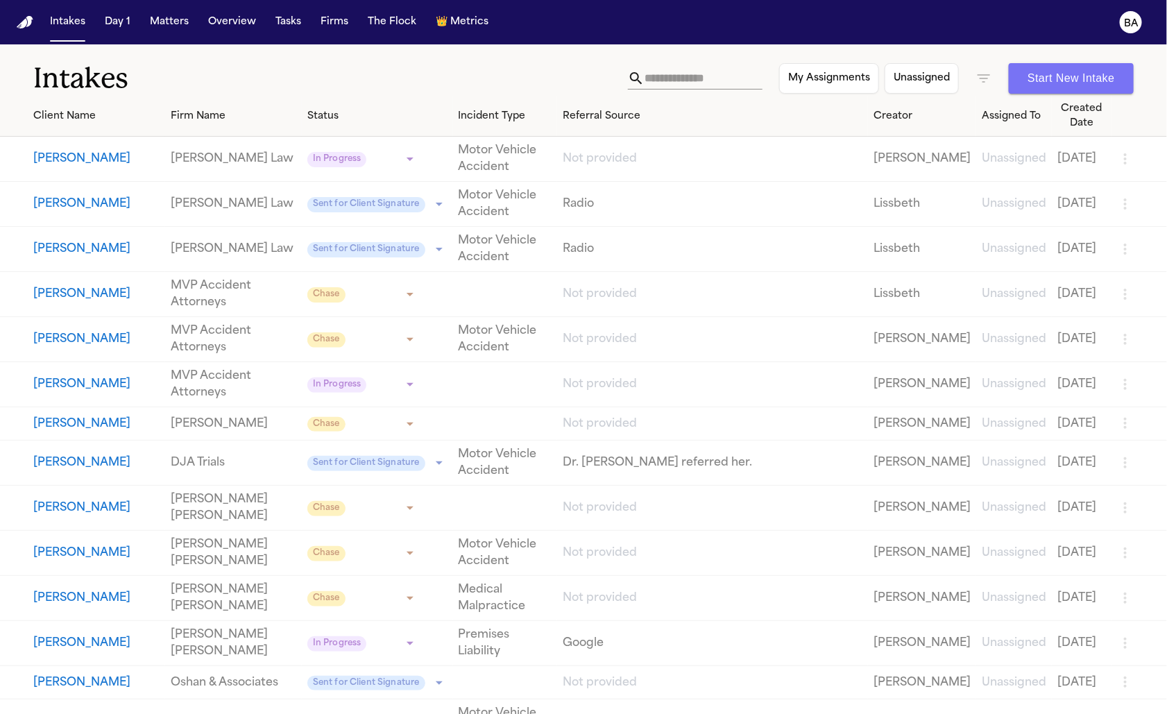
click at [1040, 83] on button "Start New Intake" at bounding box center [1071, 78] width 125 height 31
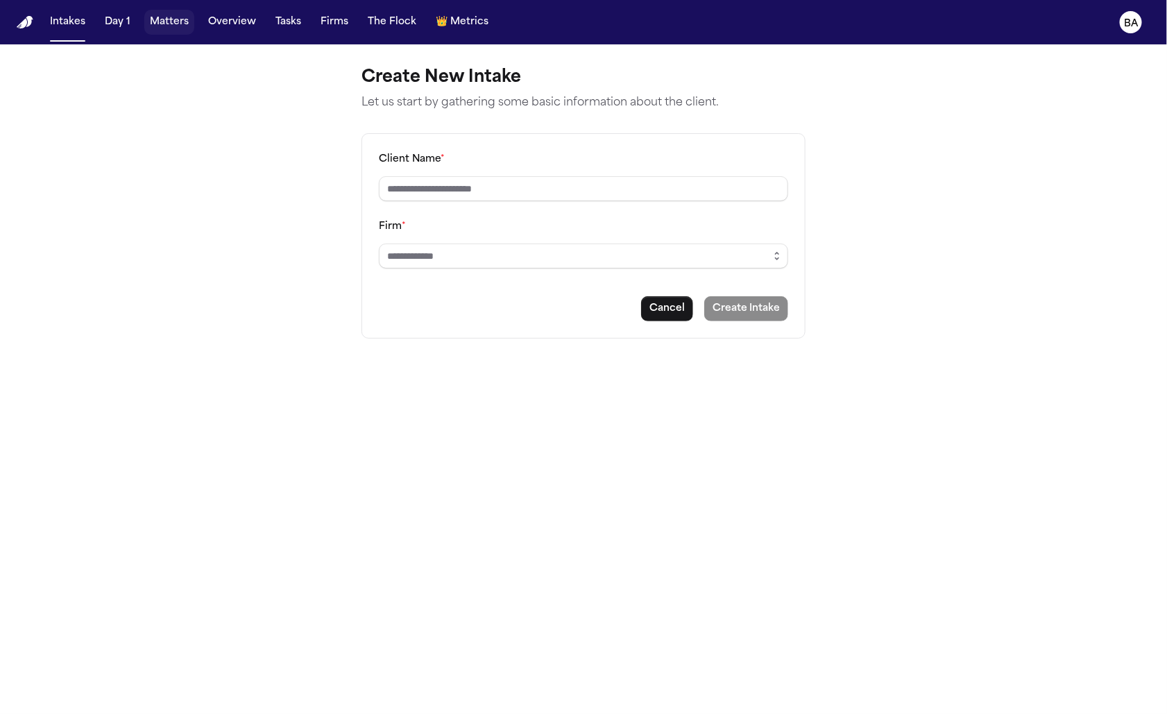
click at [171, 20] on button "Matters" at bounding box center [169, 22] width 50 height 25
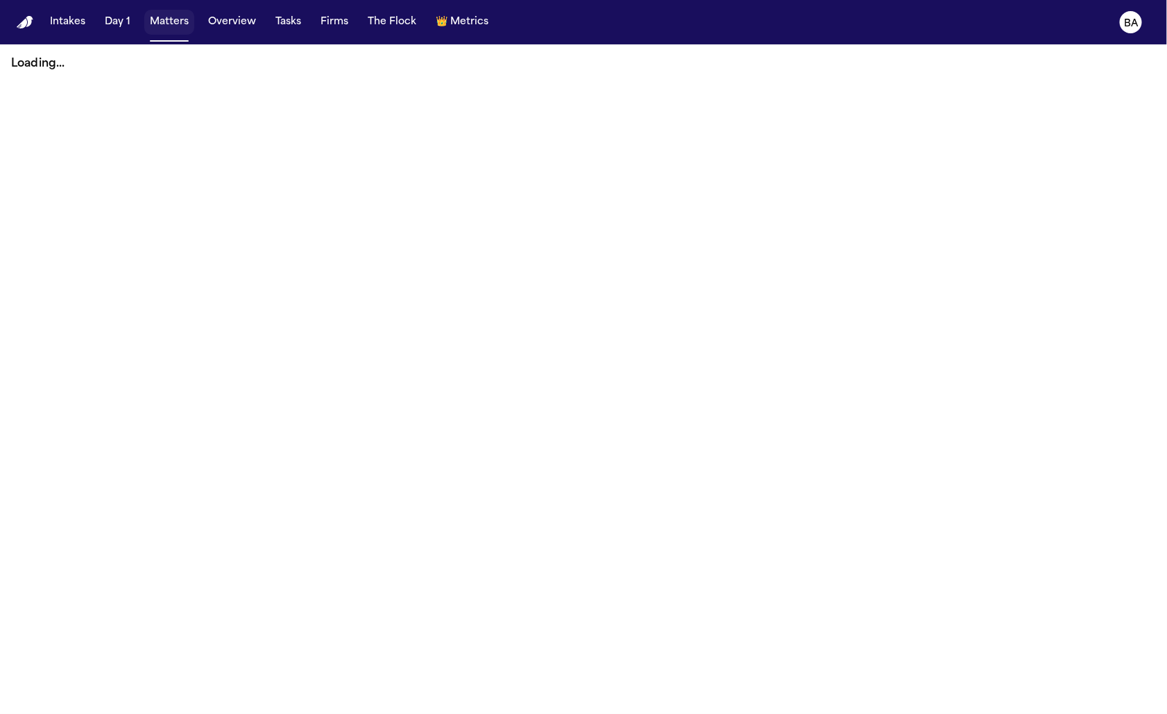
click at [168, 24] on button "Matters" at bounding box center [169, 22] width 50 height 25
